Goal: Check status: Check status

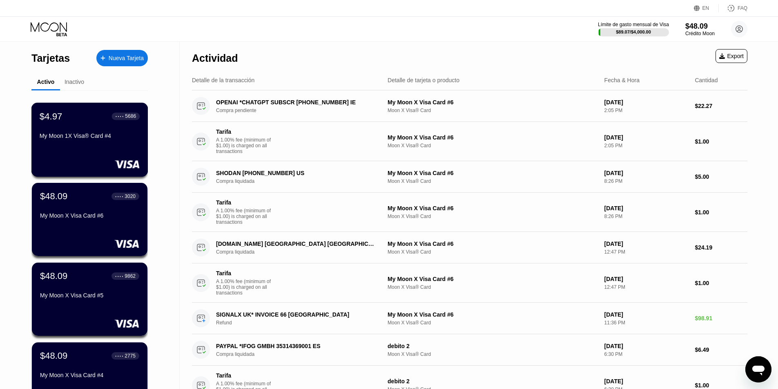
click at [110, 168] on div at bounding box center [90, 164] width 100 height 8
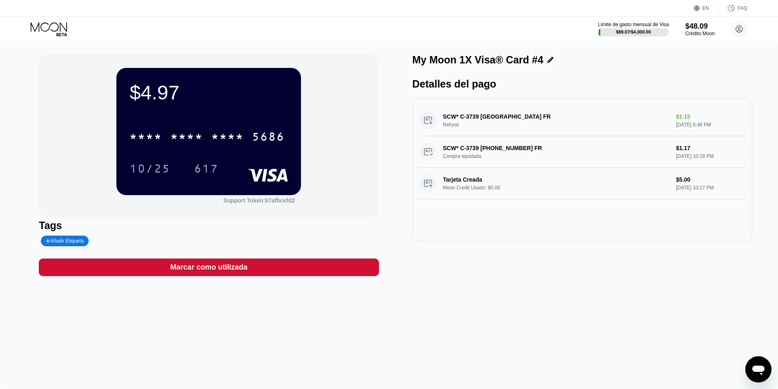
click at [272, 130] on div "* * * * * * * * * * * * 5686" at bounding box center [207, 136] width 165 height 20
click at [529, 68] on div "My Moon 1X Visa® Card #4" at bounding box center [583, 62] width 340 height 16
